Goal: Transaction & Acquisition: Purchase product/service

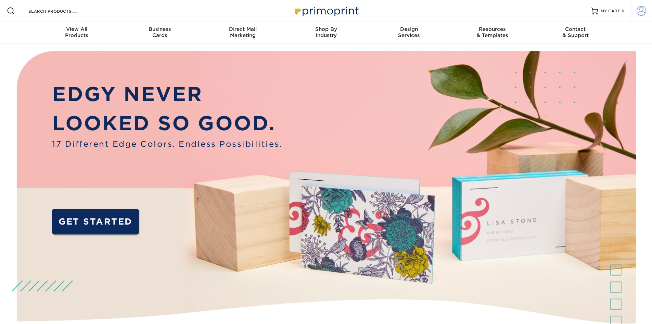
click at [637, 9] on span at bounding box center [642, 11] width 10 height 10
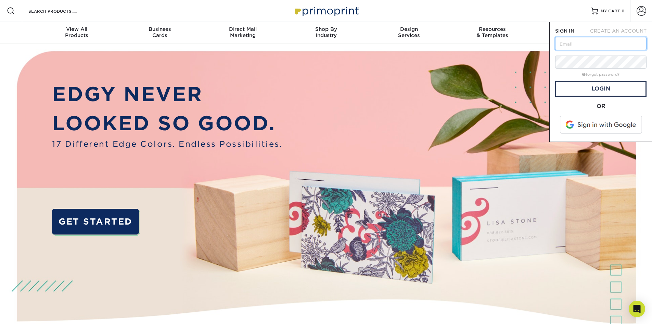
click at [597, 43] on input "text" at bounding box center [600, 43] width 91 height 13
type input "trash.panda.cards@gmail.com"
click at [599, 88] on link "Login" at bounding box center [600, 89] width 91 height 16
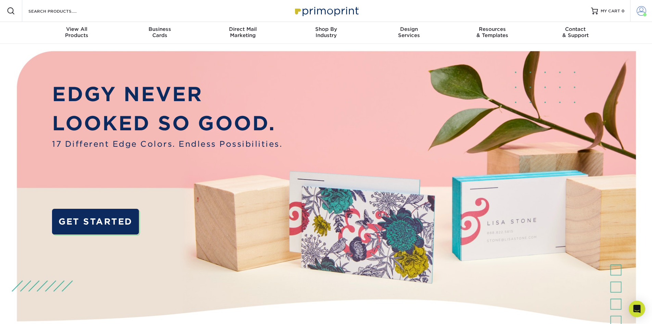
click at [640, 9] on span at bounding box center [642, 11] width 10 height 10
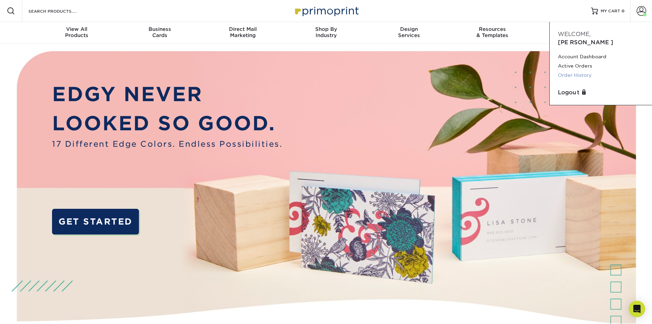
click at [579, 71] on link "Order History" at bounding box center [601, 75] width 86 height 9
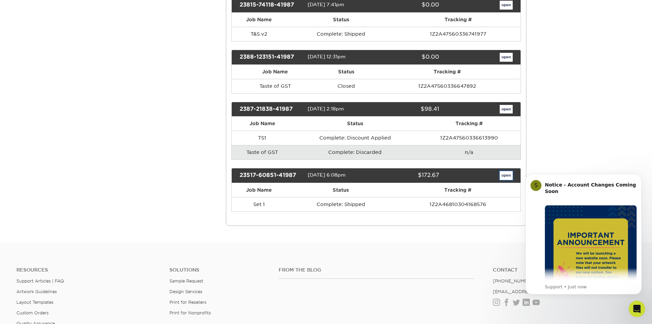
click at [506, 177] on link "open" at bounding box center [506, 175] width 13 height 9
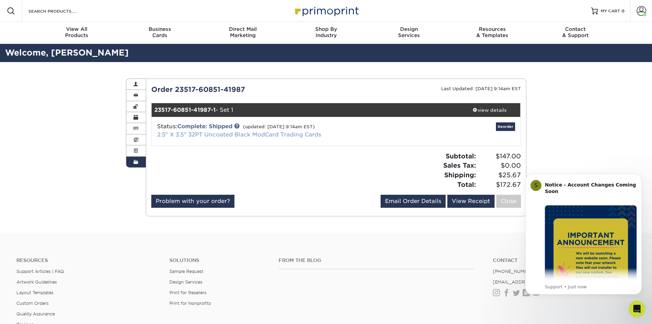
click at [312, 134] on link "2.5" X 3.5" 32PT Uncoated Black ModCard Trading Cards" at bounding box center [239, 134] width 164 height 7
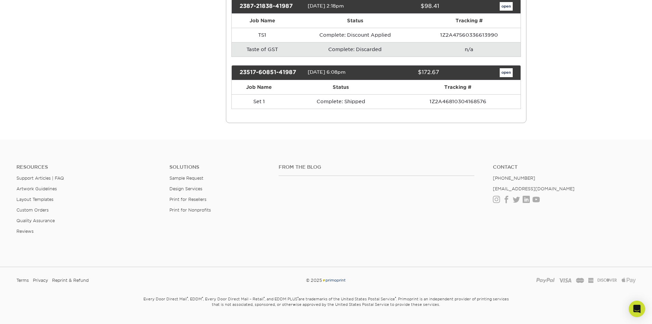
scroll to position [240, 0]
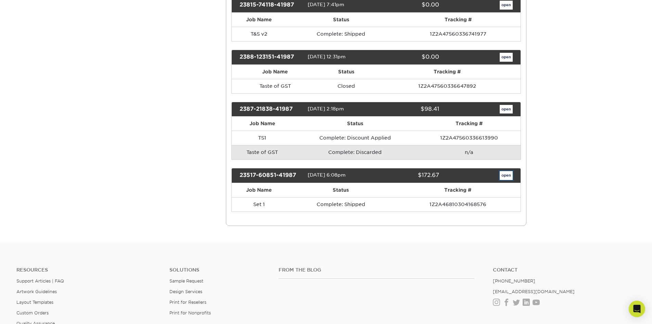
click at [506, 177] on link "open" at bounding box center [506, 175] width 13 height 9
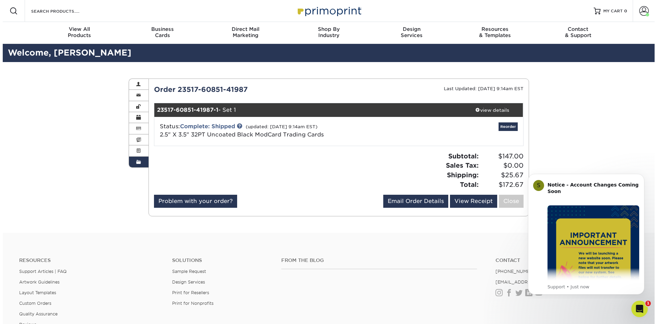
scroll to position [0, 0]
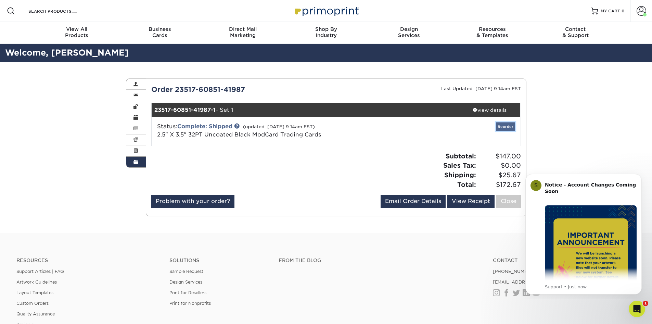
click at [502, 127] on link "Reorder" at bounding box center [505, 126] width 19 height 9
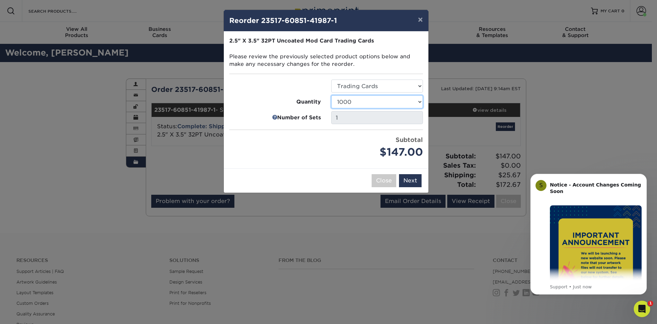
click at [378, 107] on select "500 1000" at bounding box center [377, 101] width 92 height 13
click at [406, 179] on button "Next" at bounding box center [410, 180] width 23 height 13
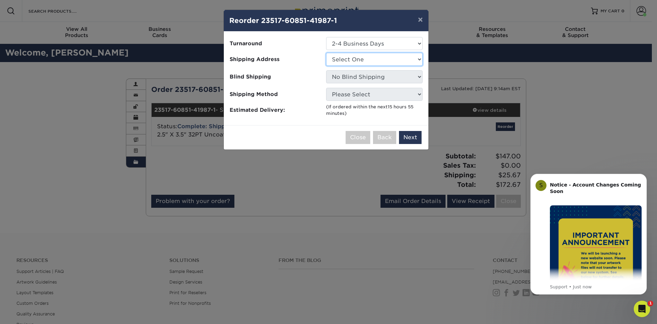
click at [400, 61] on select "Select One TPC" at bounding box center [374, 59] width 97 height 13
select select "245900"
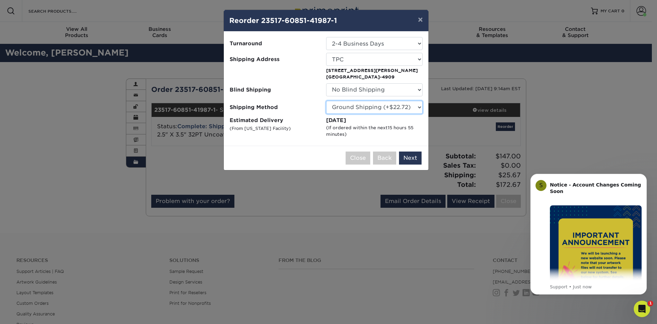
click at [403, 108] on select "Please Select Ground Shipping (+$22.72) 3 Day Shipping Service (+$33.17) 2 Day …" at bounding box center [374, 107] width 97 height 13
click at [411, 150] on div "Close Back Next Add to Cart" at bounding box center [326, 158] width 205 height 24
click at [410, 153] on button "Next" at bounding box center [410, 157] width 23 height 13
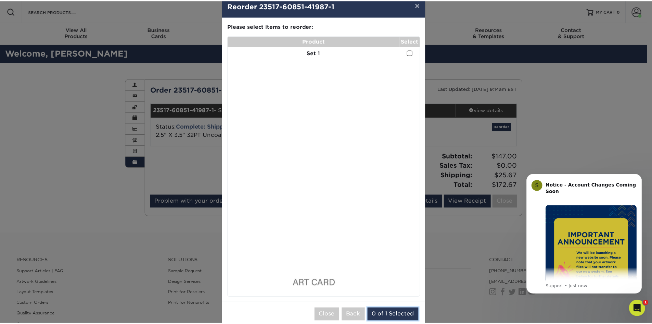
scroll to position [28, 0]
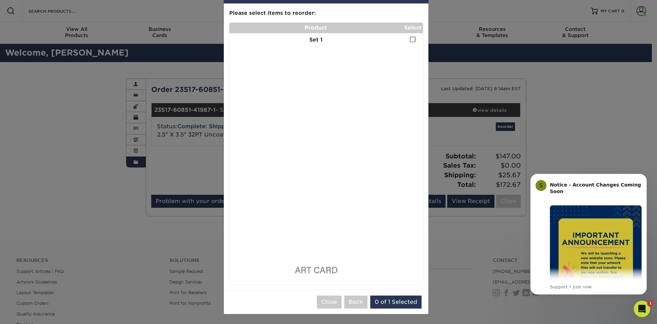
click at [107, 206] on div "× Reorder 23517-60851-41987-1 Please select all options to continue. Only quant…" at bounding box center [328, 162] width 657 height 324
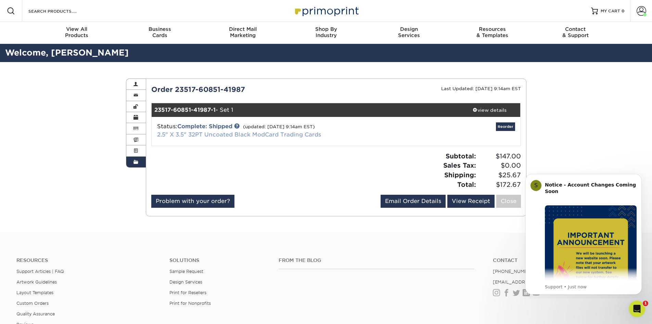
click at [219, 136] on link "2.5" X 3.5" 32PT Uncoated Black ModCard Trading Cards" at bounding box center [239, 134] width 164 height 7
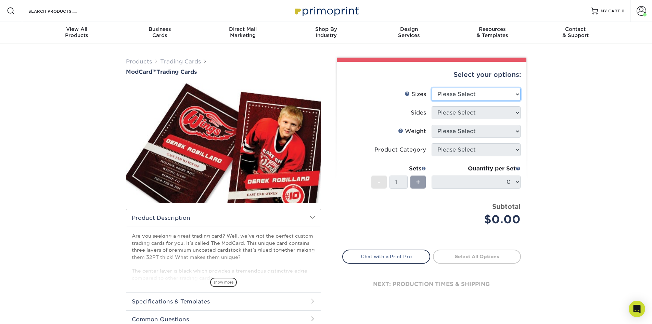
click at [481, 91] on select "Please Select 2.5" x 3.5"" at bounding box center [476, 94] width 89 height 13
select select "2.50x3.50"
click at [432, 88] on select "Please Select 2.5" x 3.5"" at bounding box center [476, 94] width 89 height 13
click at [468, 114] on select "Please Select Print Both Sides Print Front Only" at bounding box center [476, 112] width 89 height 13
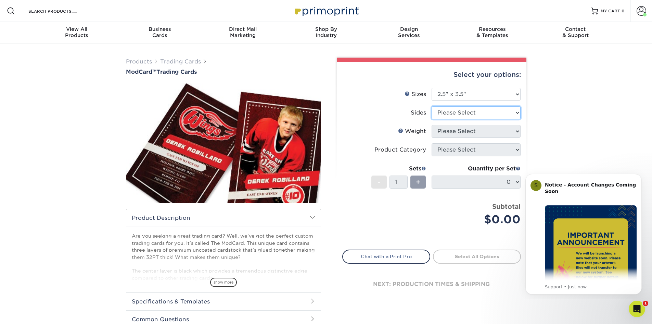
select select "32d3c223-f82c-492b-b915-ba065a00862f"
click at [432, 106] on select "Please Select Print Both Sides Print Front Only" at bounding box center [476, 112] width 89 height 13
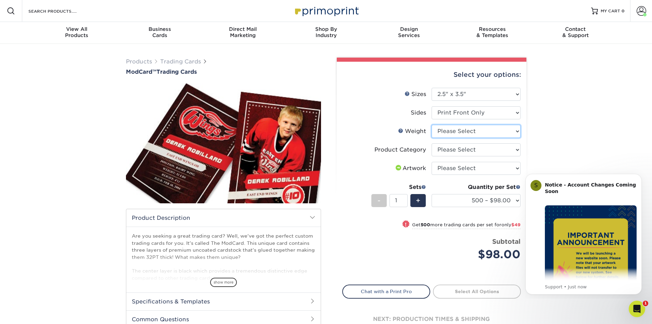
click at [462, 128] on select "Please Select 32PTUCBLK" at bounding box center [476, 131] width 89 height 13
select select "32PTUCBLK"
click at [432, 125] on select "Please Select 32PTUCBLK" at bounding box center [476, 131] width 89 height 13
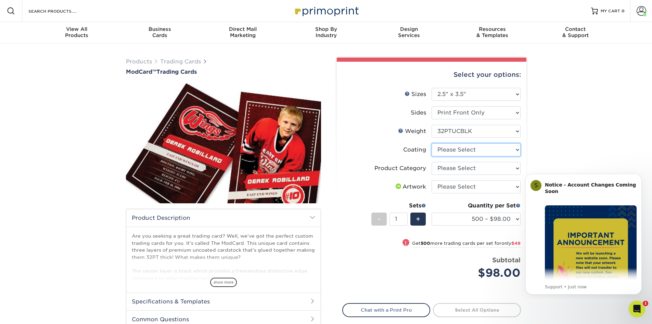
click at [465, 151] on select at bounding box center [476, 149] width 89 height 13
select select "3e7618de-abca-4bda-9f97-8b9129e913d8"
click at [432, 143] on select at bounding box center [476, 149] width 89 height 13
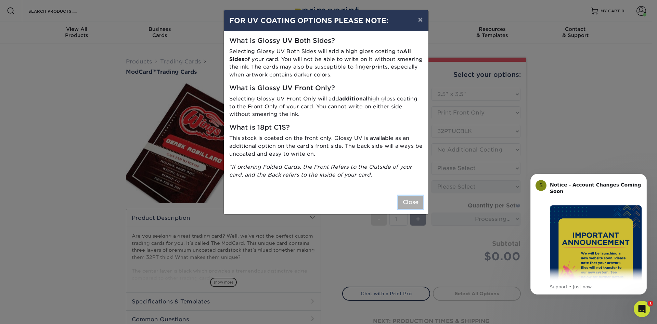
click at [410, 204] on button "Close" at bounding box center [411, 202] width 25 height 13
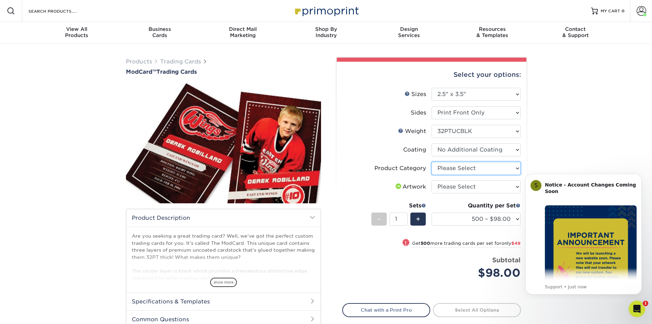
click at [463, 171] on select "Please Select Trading Cards" at bounding box center [476, 168] width 89 height 13
select select "c2f9bce9-36c2-409d-b101-c29d9d031e18"
click at [432, 162] on select "Please Select Trading Cards" at bounding box center [476, 168] width 89 height 13
click at [463, 186] on select "Please Select I will upload files I need a design - $100" at bounding box center [476, 186] width 89 height 13
select select "upload"
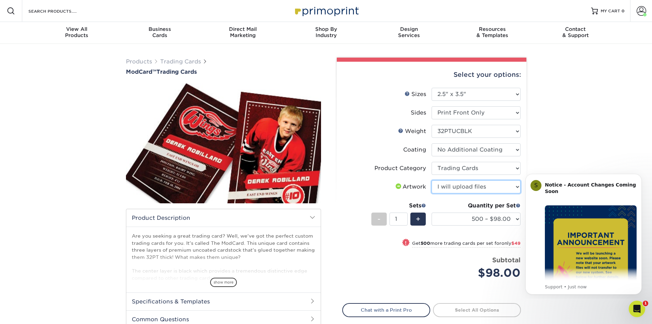
click at [432, 180] on select "Please Select I will upload files I need a design - $100" at bounding box center [476, 186] width 89 height 13
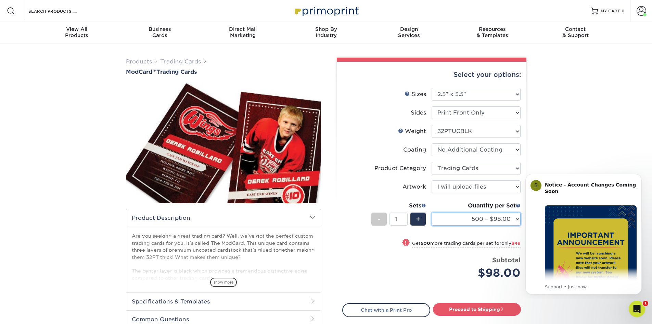
click at [491, 217] on select "500 – $98.00 1000 – $147.00" at bounding box center [476, 218] width 89 height 13
drag, startPoint x: 468, startPoint y: 218, endPoint x: 467, endPoint y: 222, distance: 3.8
click at [467, 222] on select "500 – $98.00 1000 – $147.00" at bounding box center [476, 218] width 89 height 13
select select "1000 – $147.00"
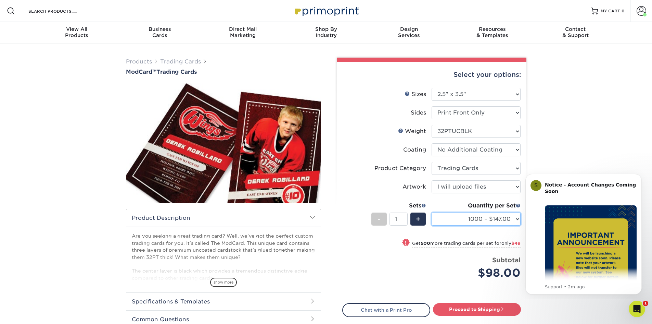
click at [432, 212] on select "500 – $98.00 1000 – $147.00" at bounding box center [476, 218] width 89 height 13
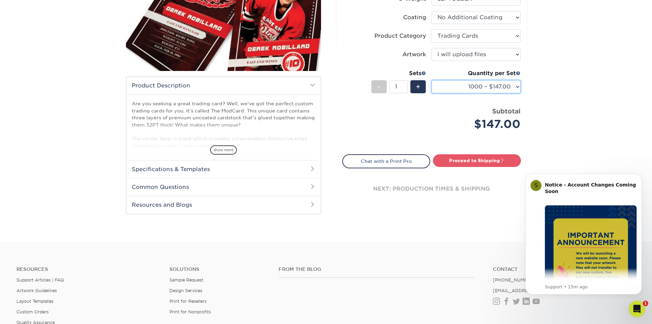
scroll to position [137, 0]
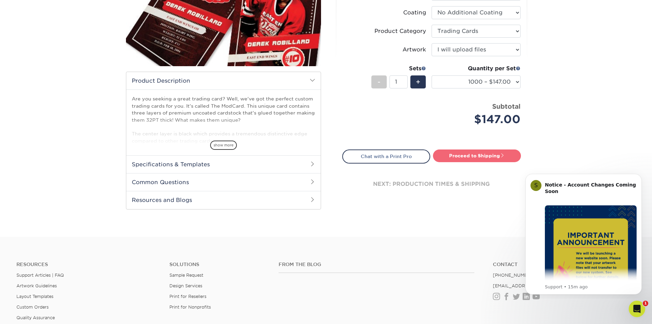
click at [481, 154] on link "Proceed to Shipping" at bounding box center [477, 155] width 88 height 12
type input "Set 1"
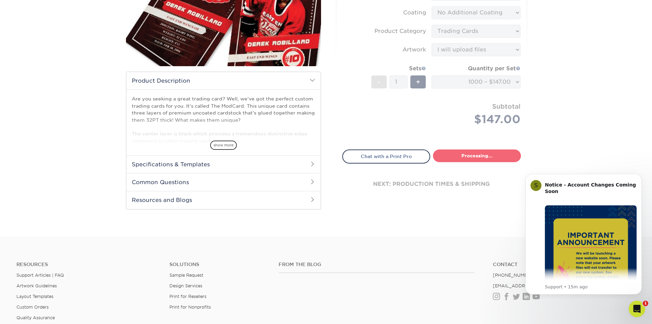
select select "8034fa47-0f0d-4ae9-998c-b1cbd0b46f95"
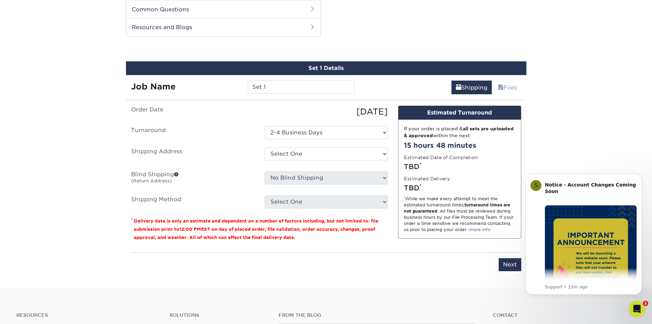
scroll to position [313, 0]
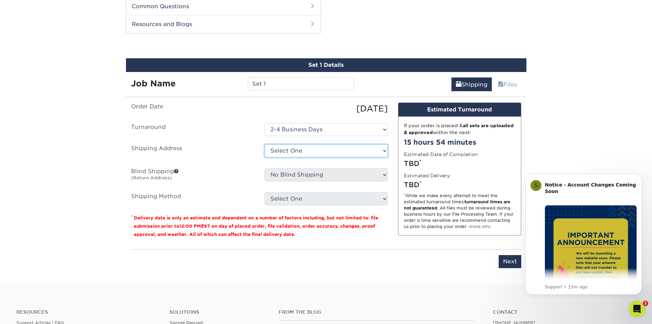
click at [360, 152] on select "Select One TPC + Add New Address" at bounding box center [326, 150] width 123 height 13
select select "245900"
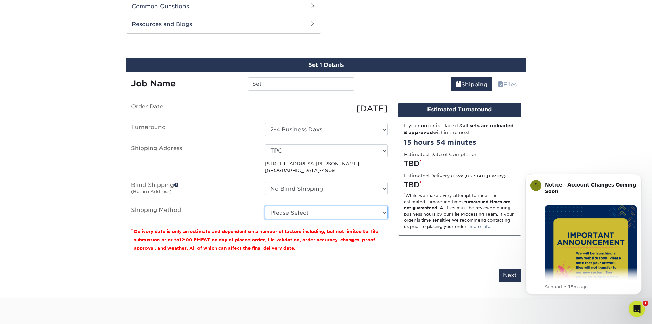
click at [338, 209] on select "Please Select Ground Shipping (+$22.72) 3 Day Shipping Service (+$33.17) 2 Day …" at bounding box center [326, 212] width 123 height 13
select select "03"
click at [265, 206] on select "Please Select Ground Shipping (+$22.72) 3 Day Shipping Service (+$33.17) 2 Day …" at bounding box center [326, 212] width 123 height 13
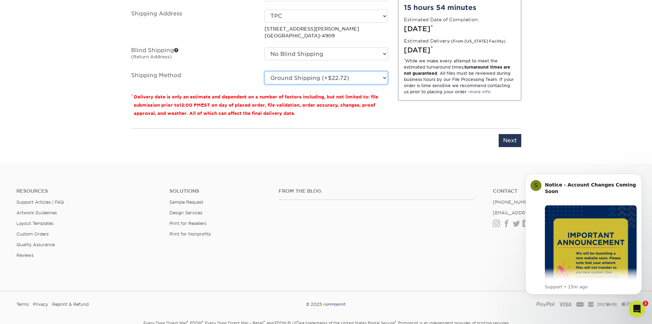
scroll to position [450, 0]
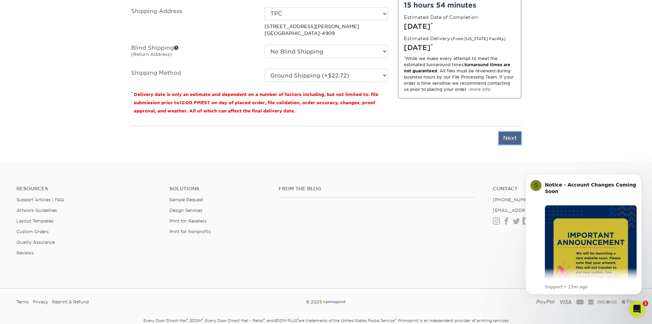
click at [509, 139] on input "Next" at bounding box center [510, 137] width 23 height 13
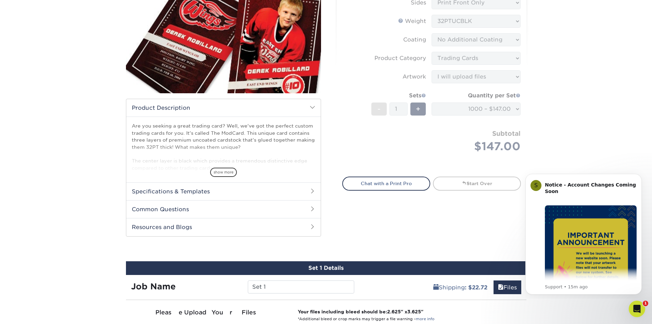
scroll to position [107, 0]
